Goal: Information Seeking & Learning: Learn about a topic

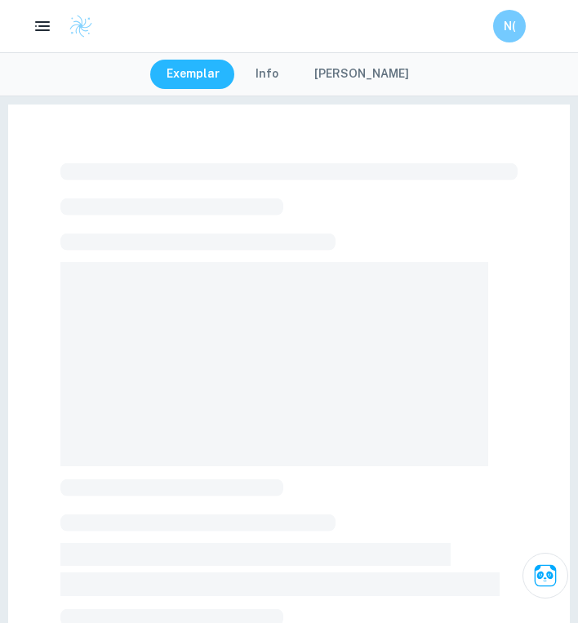
click at [78, 29] on img at bounding box center [81, 26] width 24 height 24
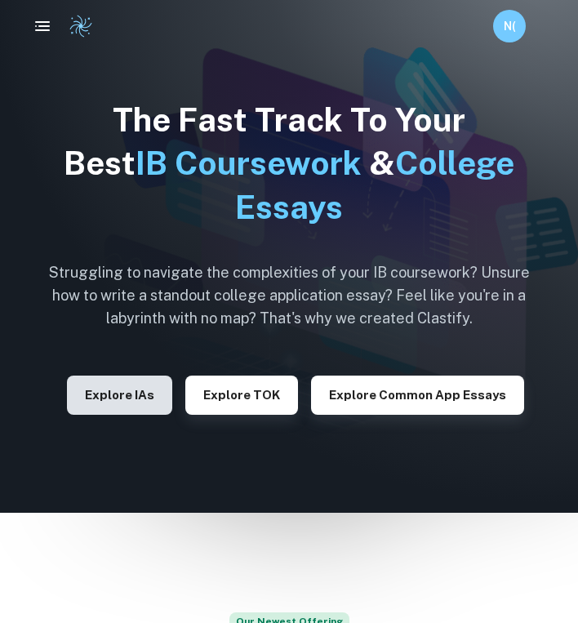
click at [143, 403] on button "Explore IAs" at bounding box center [119, 395] width 105 height 39
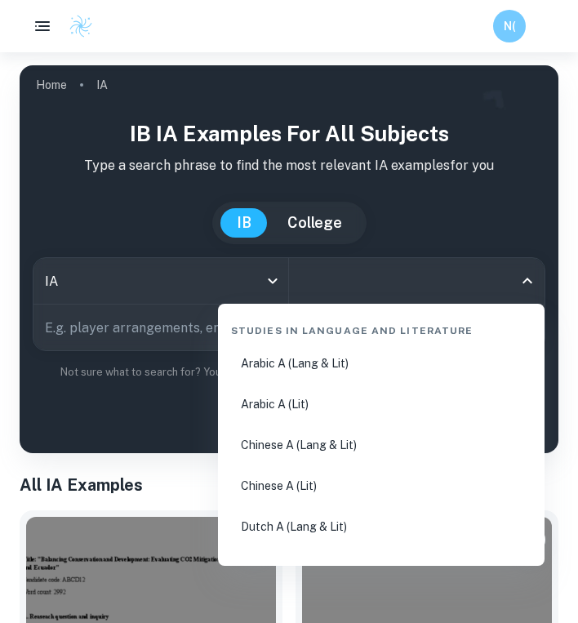
click at [313, 288] on input "All Subjects" at bounding box center [404, 280] width 216 height 31
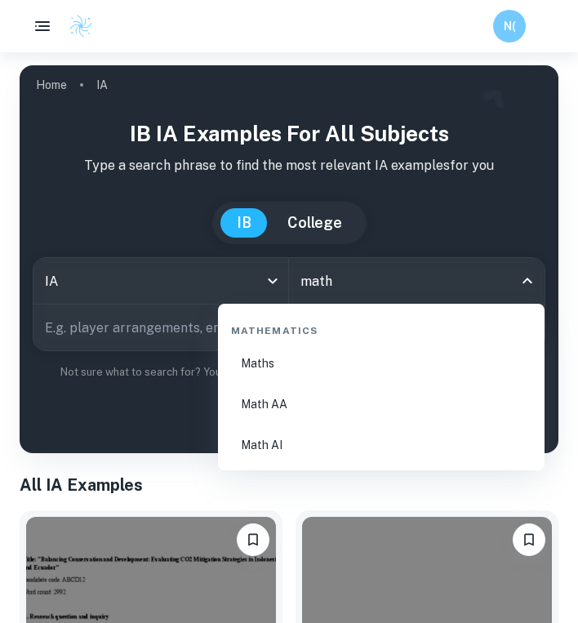
click at [289, 411] on li "Math AA" at bounding box center [382, 404] width 314 height 38
type input "Math AA"
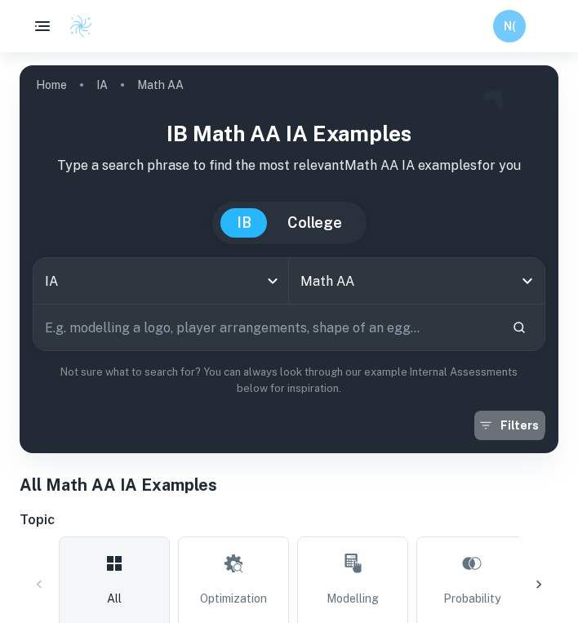
click at [494, 421] on icon "button" at bounding box center [486, 425] width 16 height 16
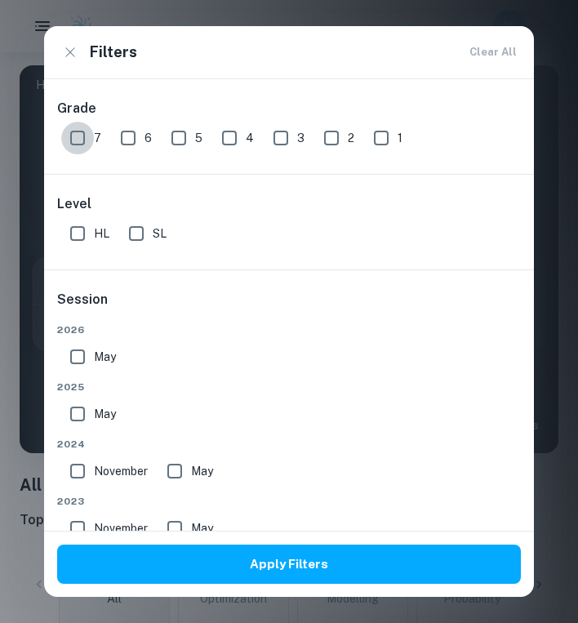
click at [79, 139] on input "7" at bounding box center [77, 138] width 33 height 33
checkbox input "true"
click at [134, 234] on input "SL" at bounding box center [136, 233] width 33 height 33
checkbox input "true"
click at [82, 358] on input "May" at bounding box center [77, 356] width 33 height 33
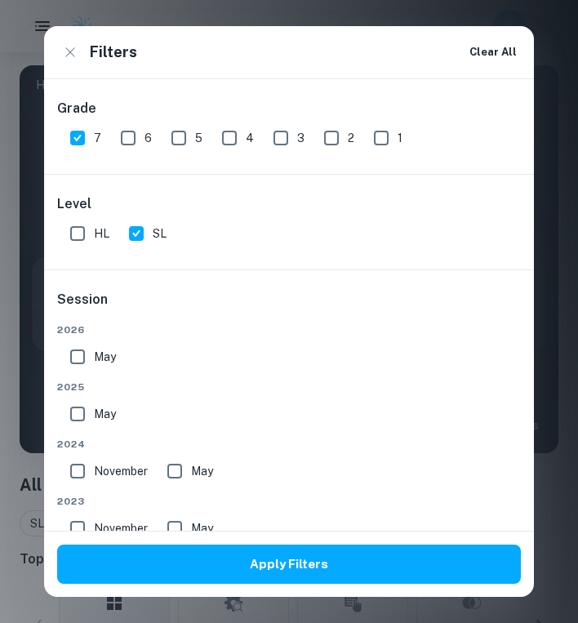
checkbox input "true"
click at [80, 410] on input "May" at bounding box center [77, 414] width 33 height 33
checkbox input "true"
click at [80, 354] on input "May" at bounding box center [77, 356] width 33 height 33
click at [81, 357] on input "May" at bounding box center [77, 356] width 33 height 33
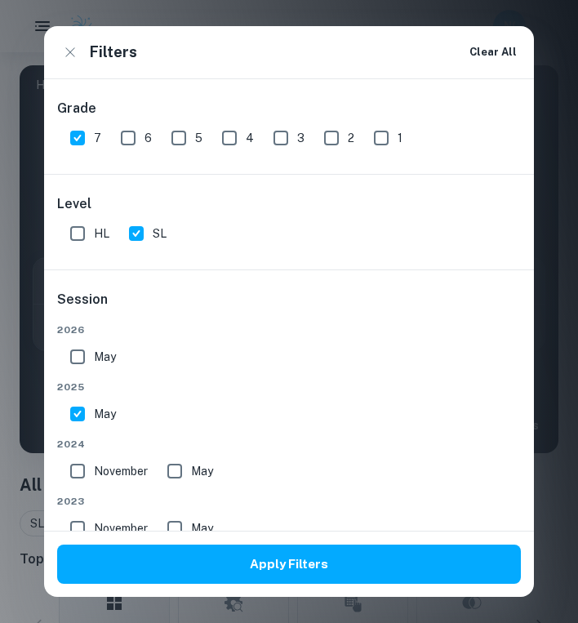
checkbox input "true"
click at [82, 471] on input "November" at bounding box center [77, 471] width 33 height 33
checkbox input "true"
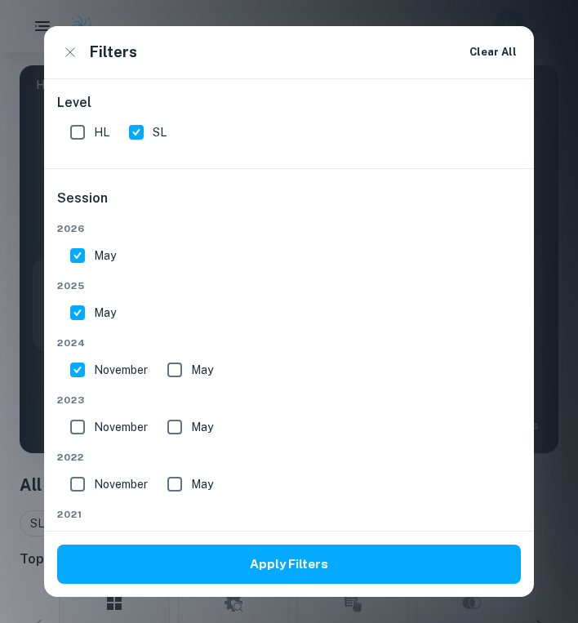
scroll to position [117, 0]
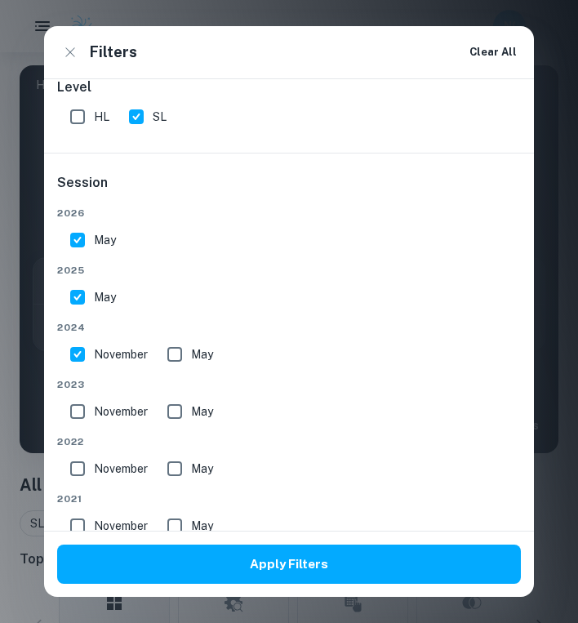
click at [176, 349] on input "May" at bounding box center [174, 354] width 33 height 33
checkbox input "true"
click at [80, 411] on input "November" at bounding box center [77, 411] width 33 height 33
checkbox input "true"
click at [179, 410] on input "May" at bounding box center [174, 411] width 33 height 33
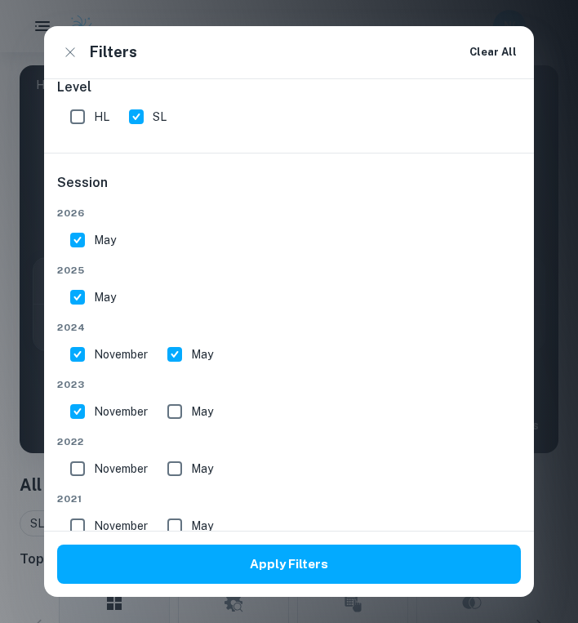
checkbox input "true"
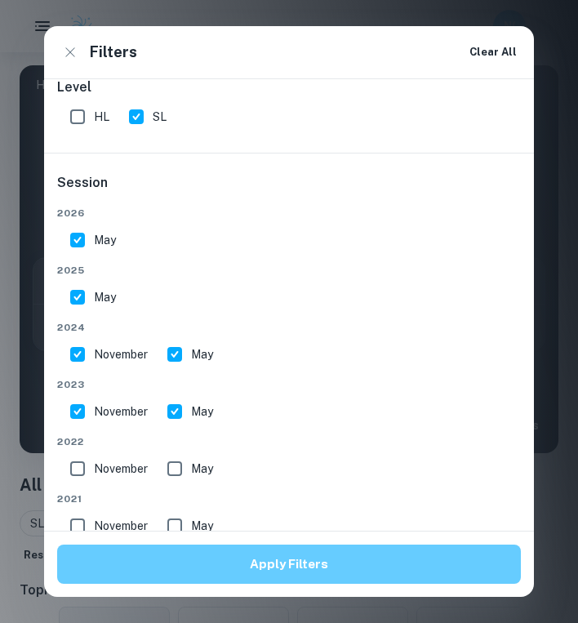
click at [196, 573] on button "Apply Filters" at bounding box center [289, 564] width 464 height 39
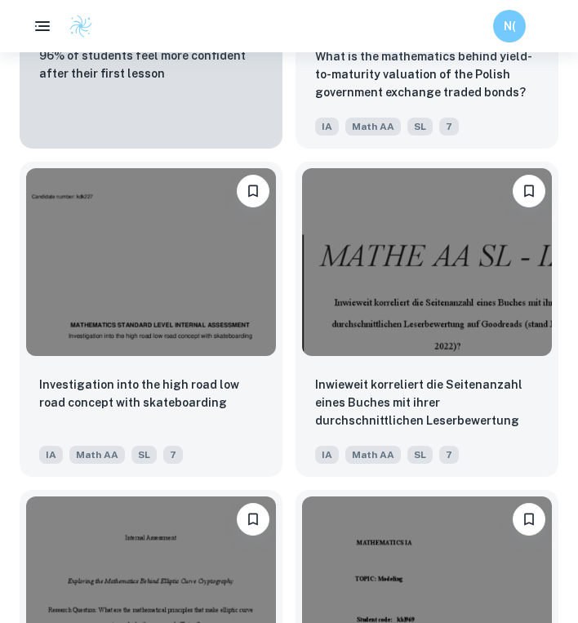
scroll to position [1880, 0]
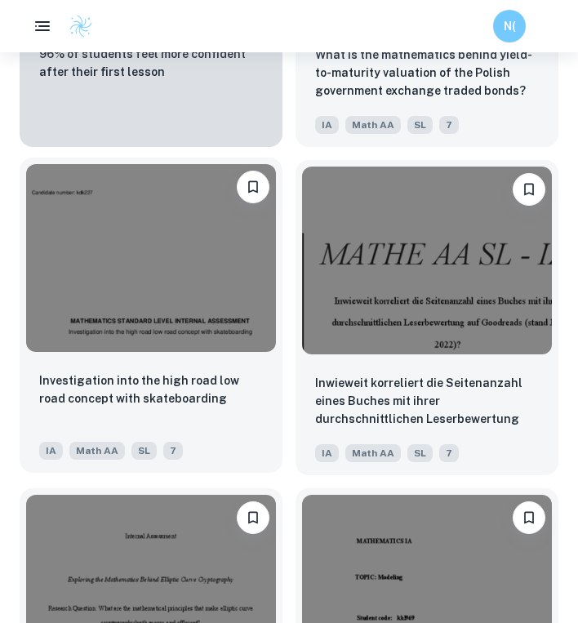
click at [164, 290] on img at bounding box center [151, 258] width 250 height 188
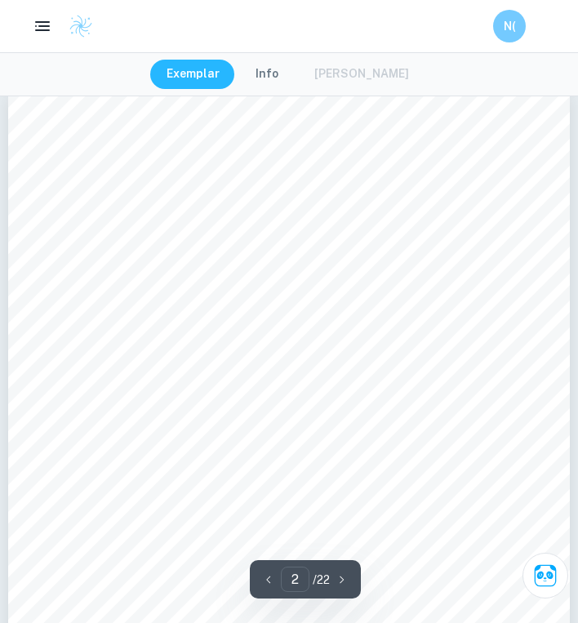
scroll to position [845, 0]
type input "1"
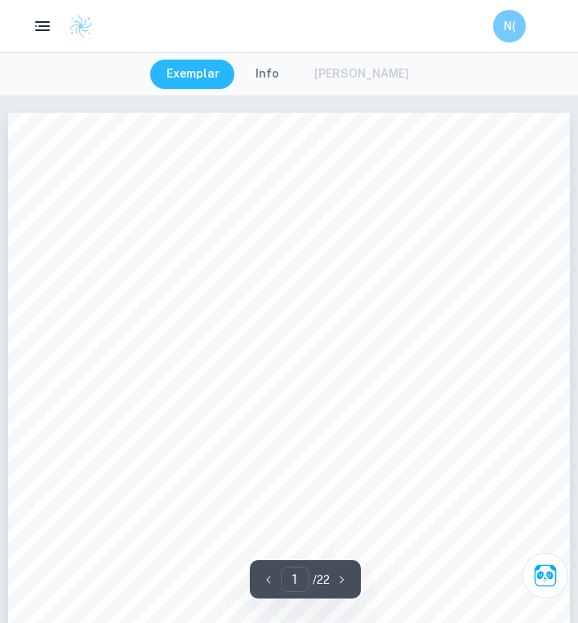
click at [267, 78] on button "Info" at bounding box center [267, 74] width 56 height 29
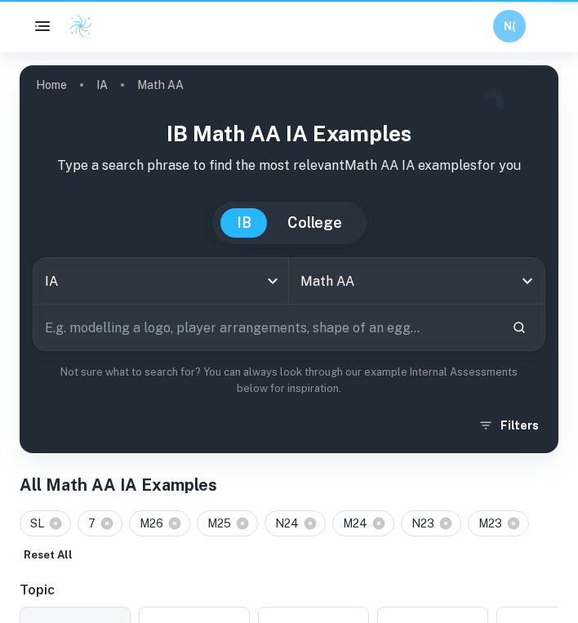
scroll to position [1880, 0]
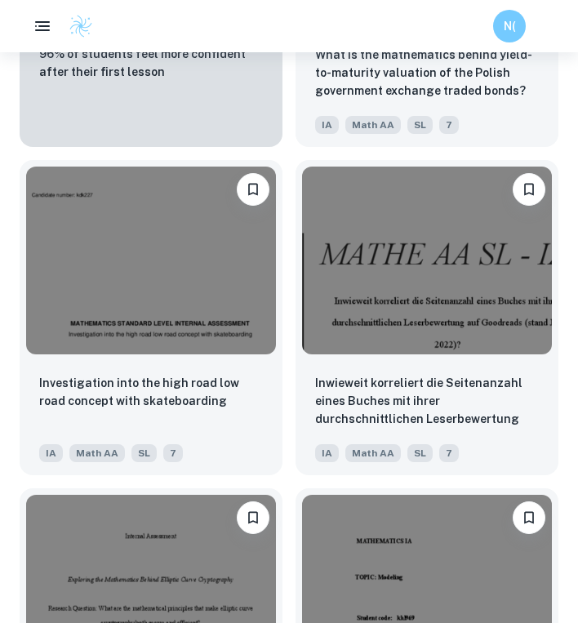
click at [283, 341] on div "Inwieweit korreliert die Seitenanzahl eines Buches mit ihrer durchschnittlichen…" at bounding box center [421, 311] width 276 height 328
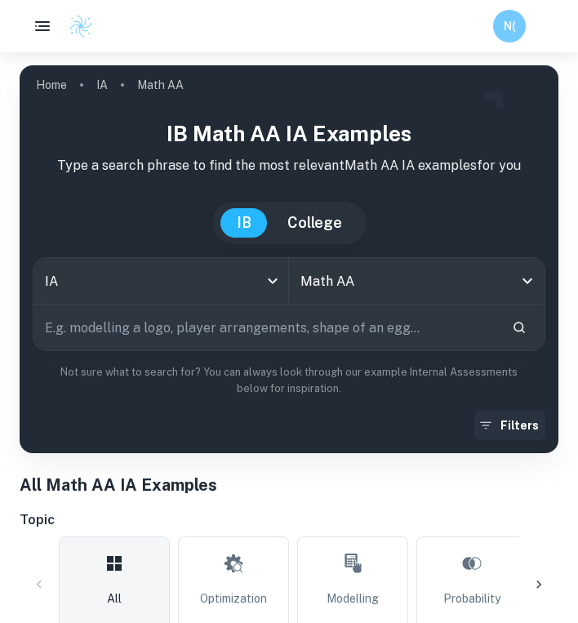
click at [506, 424] on button "Filters" at bounding box center [509, 425] width 71 height 29
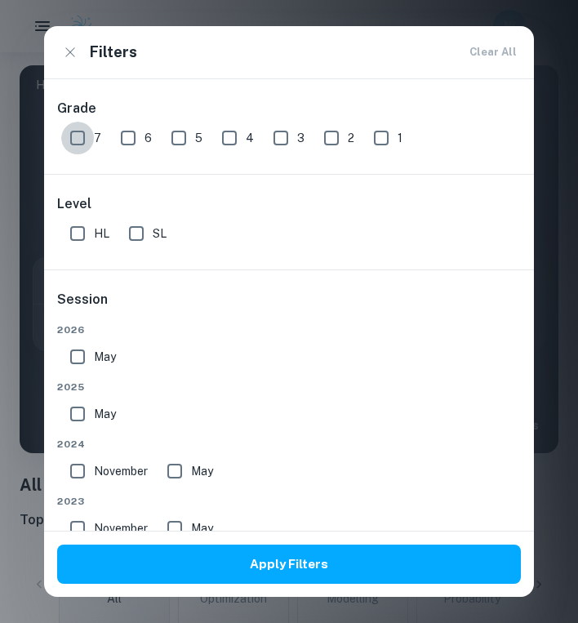
click at [74, 137] on input "7" at bounding box center [77, 138] width 33 height 33
checkbox input "true"
click at [138, 242] on input "SL" at bounding box center [136, 233] width 33 height 33
checkbox input "true"
click at [79, 406] on input "May" at bounding box center [77, 414] width 33 height 33
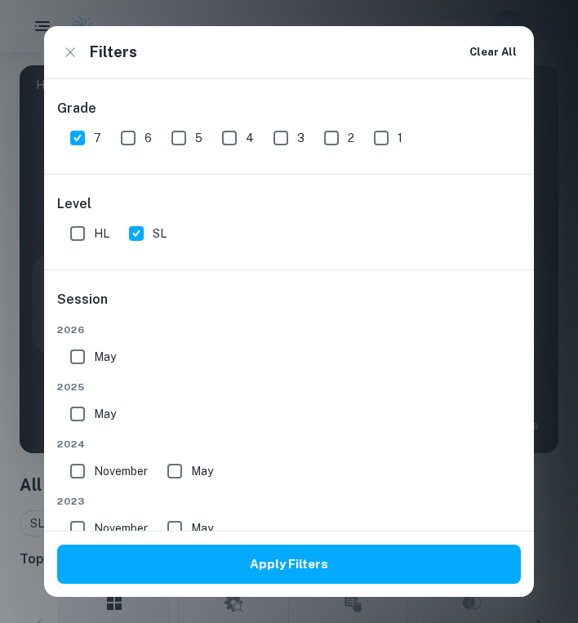
checkbox input "true"
click at [78, 461] on input "November" at bounding box center [77, 471] width 33 height 33
checkbox input "true"
click at [170, 476] on input "May" at bounding box center [174, 471] width 33 height 33
click at [176, 465] on input "May" at bounding box center [174, 471] width 33 height 33
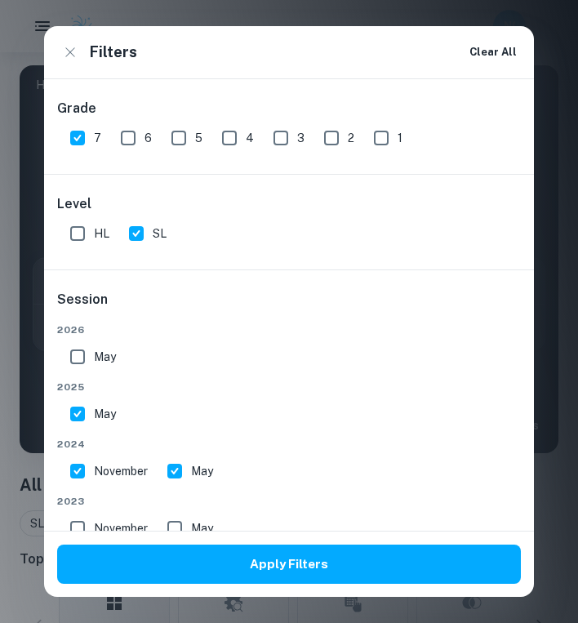
checkbox input "false"
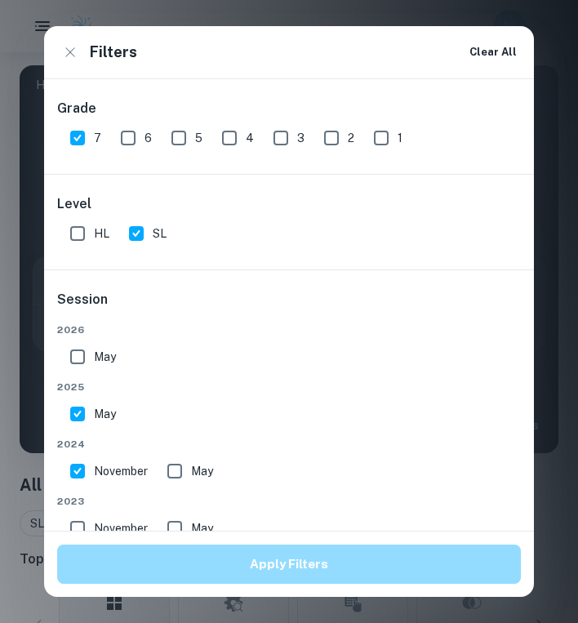
click at [190, 577] on button "Apply Filters" at bounding box center [289, 564] width 464 height 39
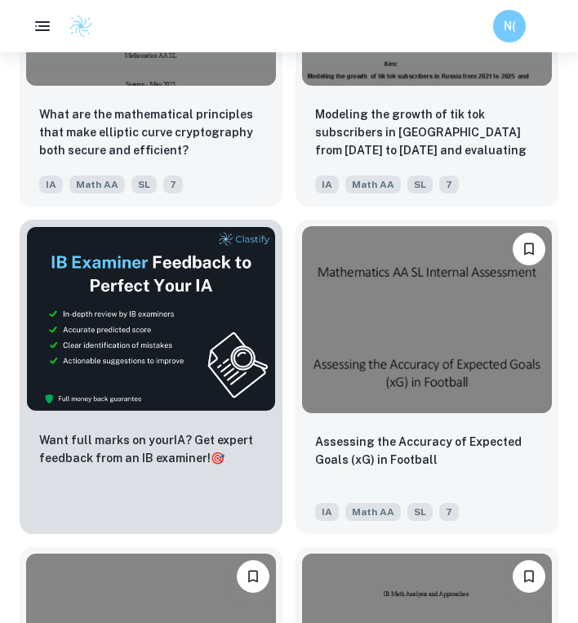
scroll to position [808, 0]
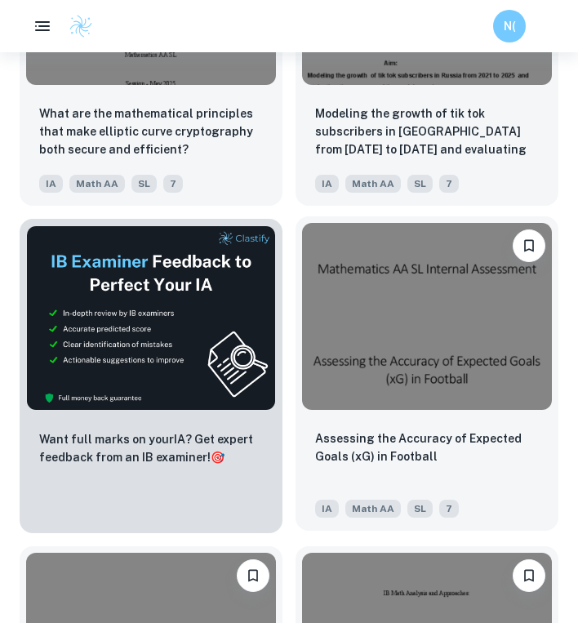
click at [432, 388] on img at bounding box center [427, 317] width 250 height 188
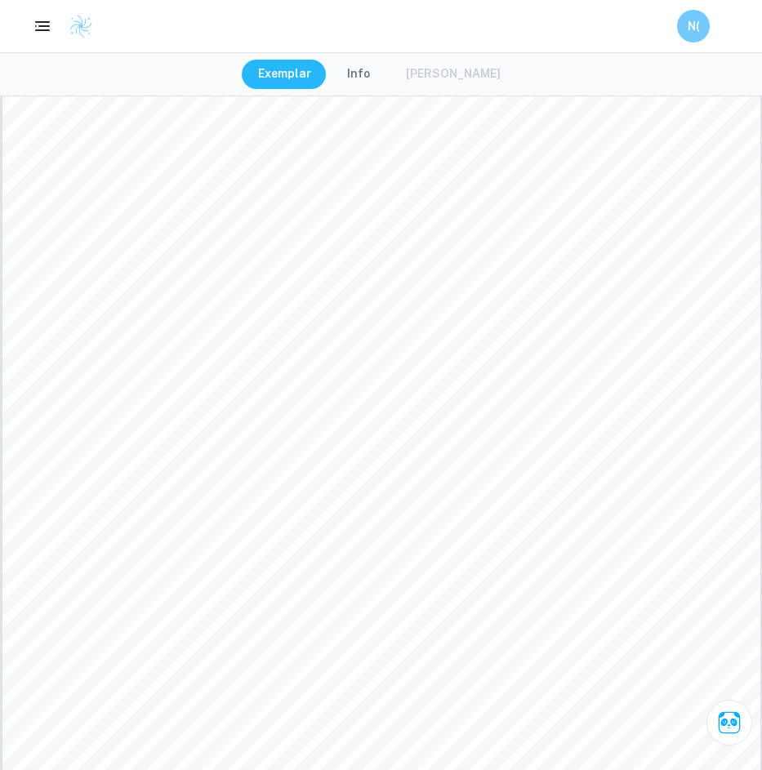
scroll to position [2337, 0]
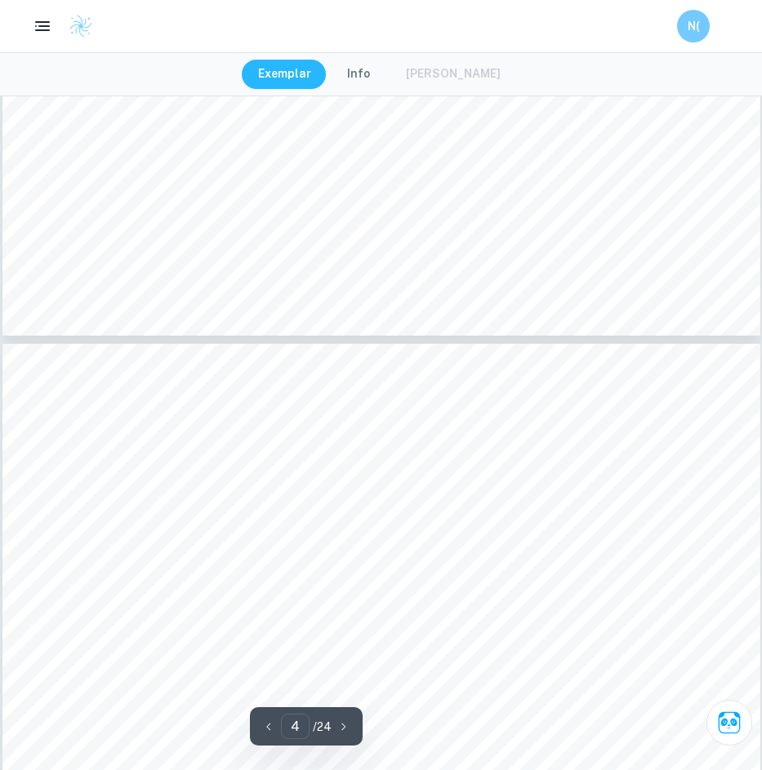
type input "3"
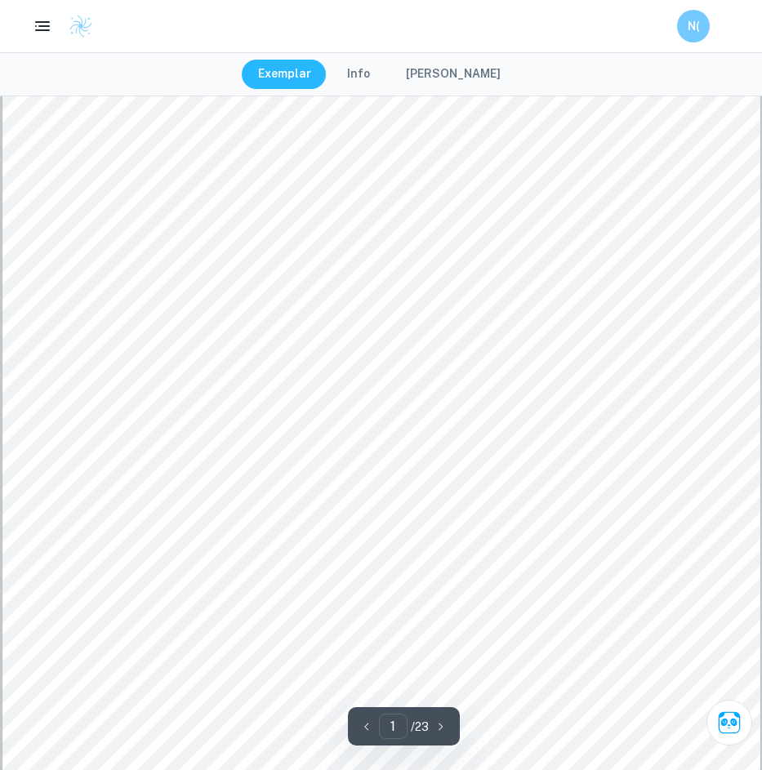
scroll to position [232, 0]
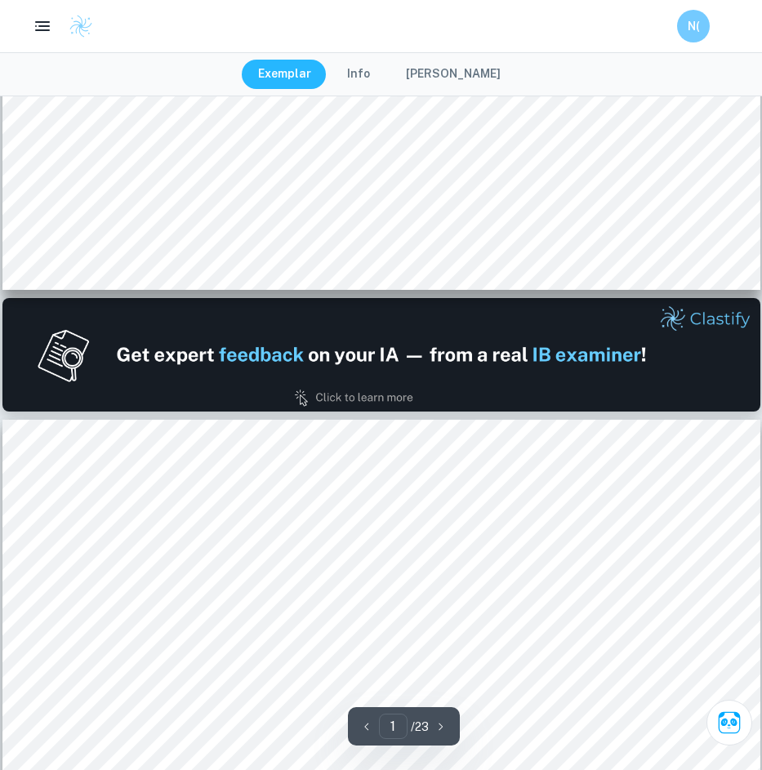
type input "2"
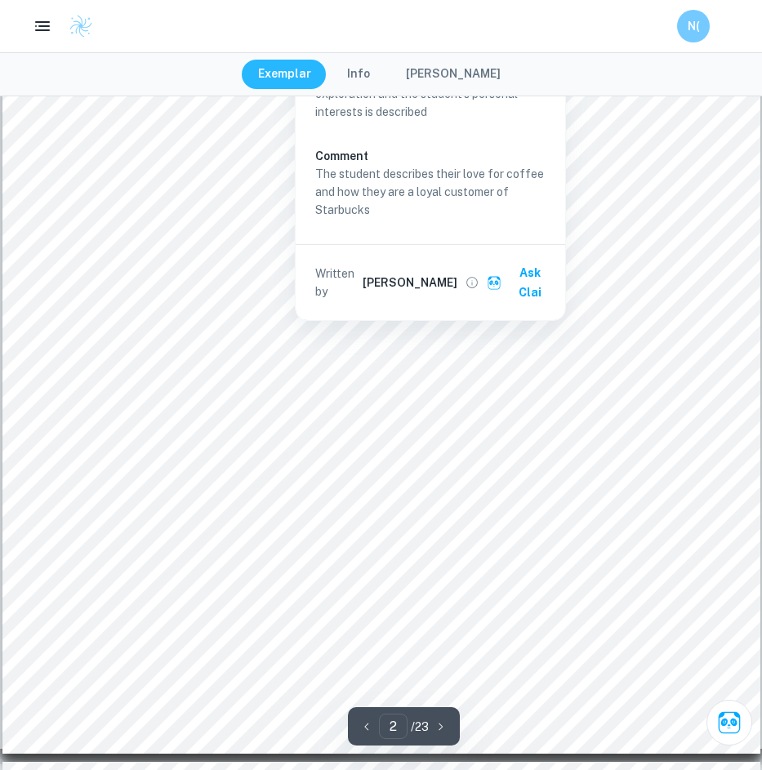
scroll to position [1636, 0]
